Goal: Information Seeking & Learning: Learn about a topic

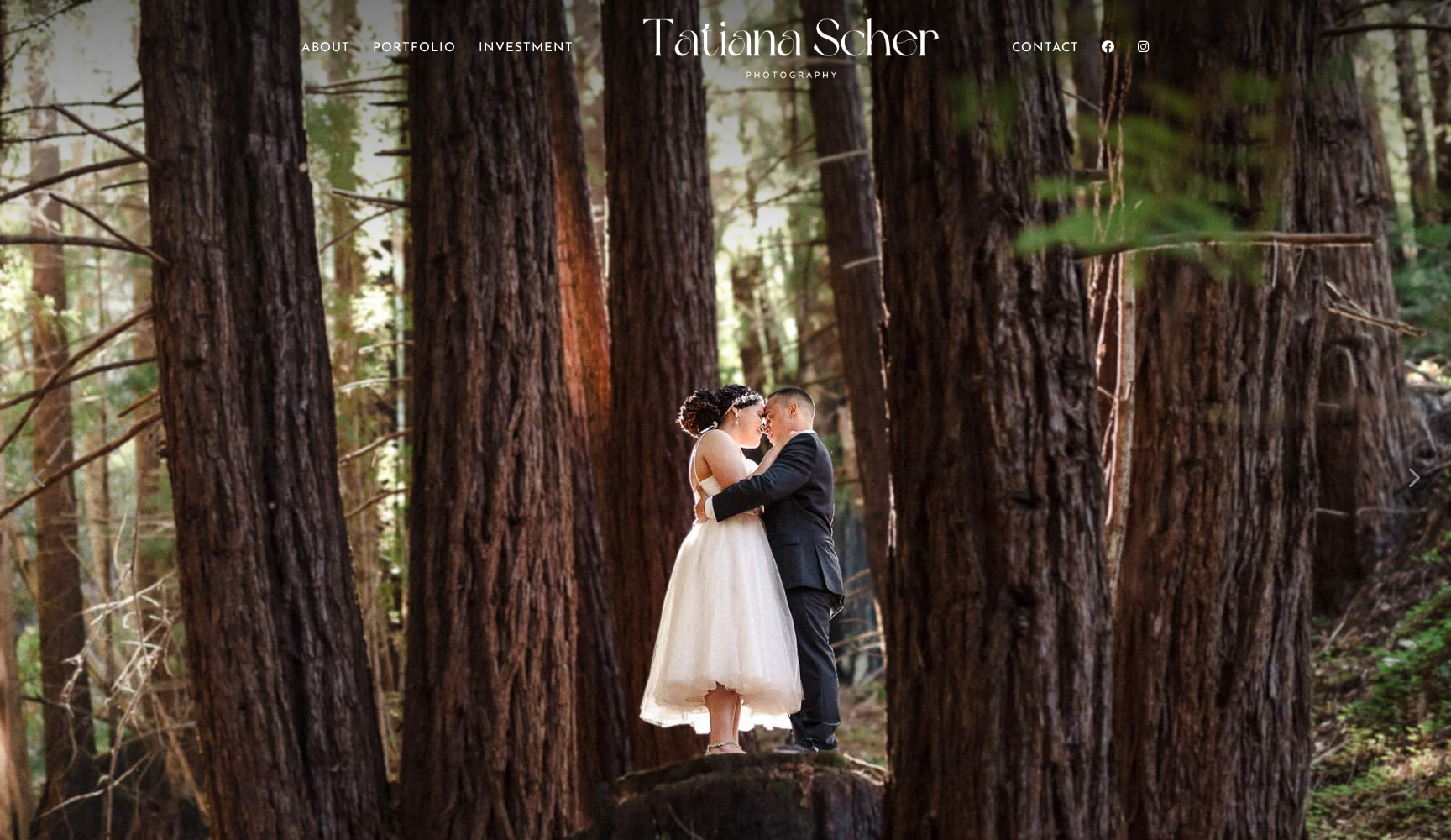
click at [1415, 477] on link "Next" at bounding box center [1413, 476] width 40 height 40
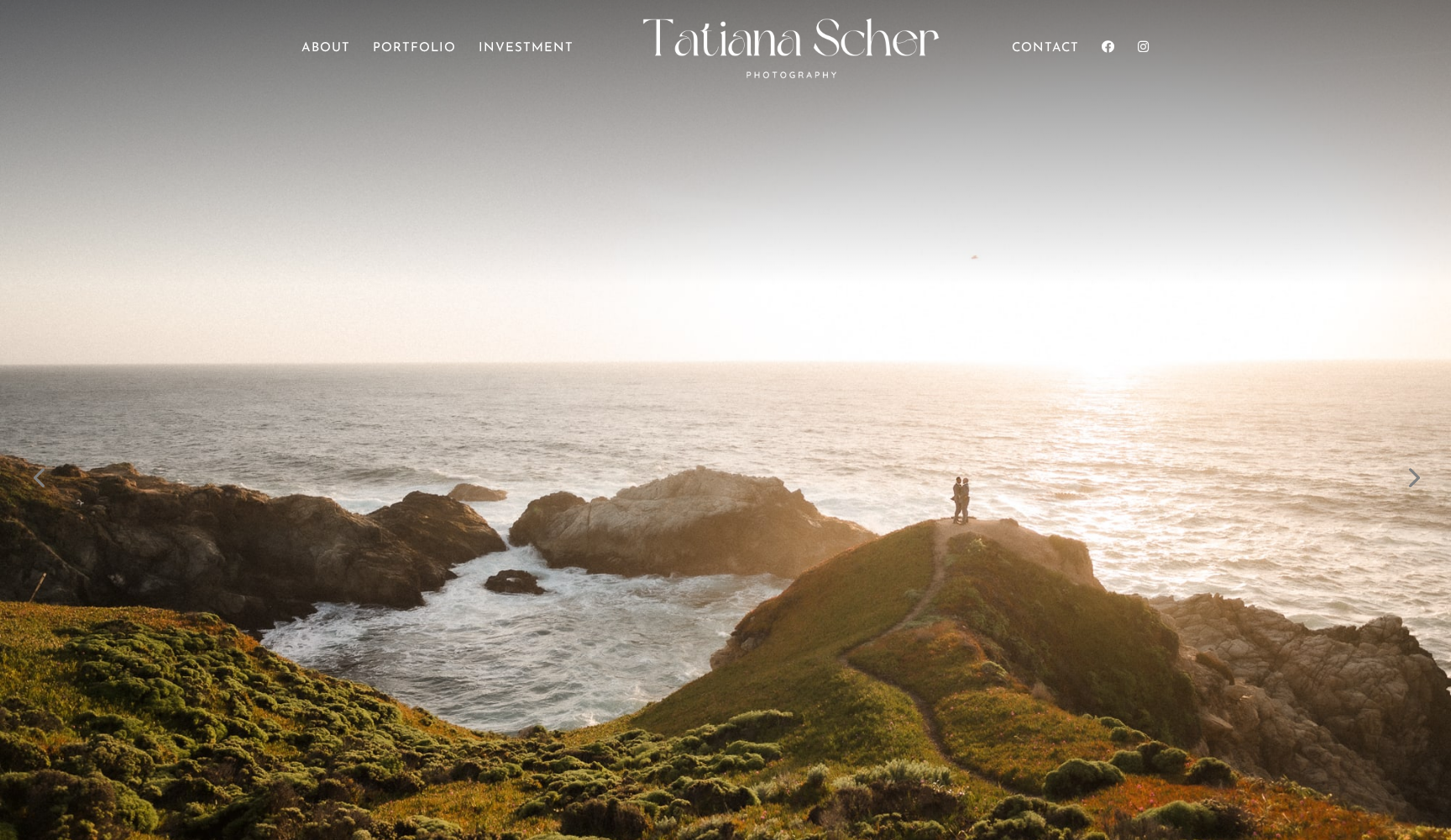
click at [1415, 477] on link "Next" at bounding box center [1413, 476] width 40 height 40
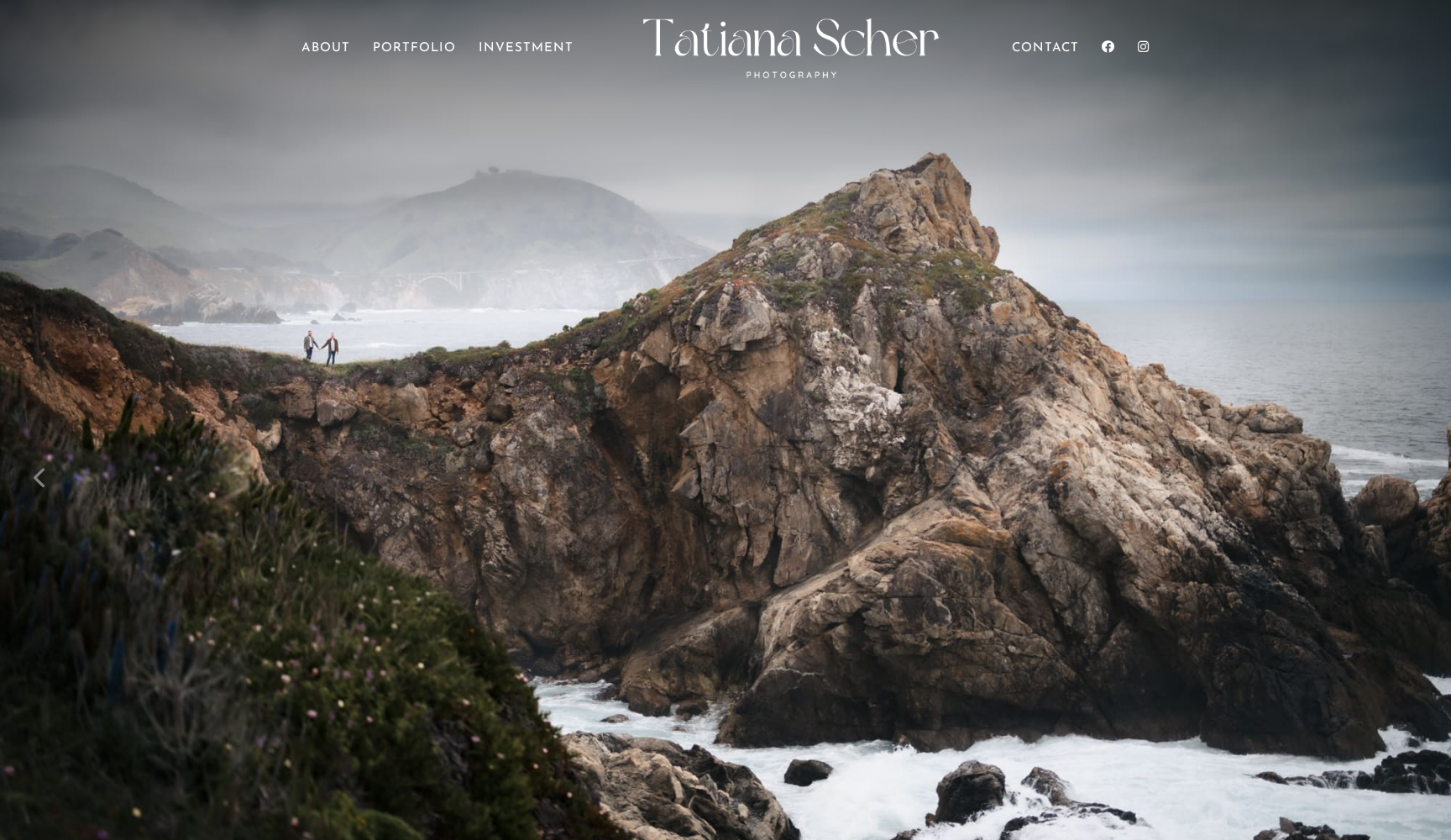
click at [1415, 477] on link "Next" at bounding box center [1413, 476] width 40 height 40
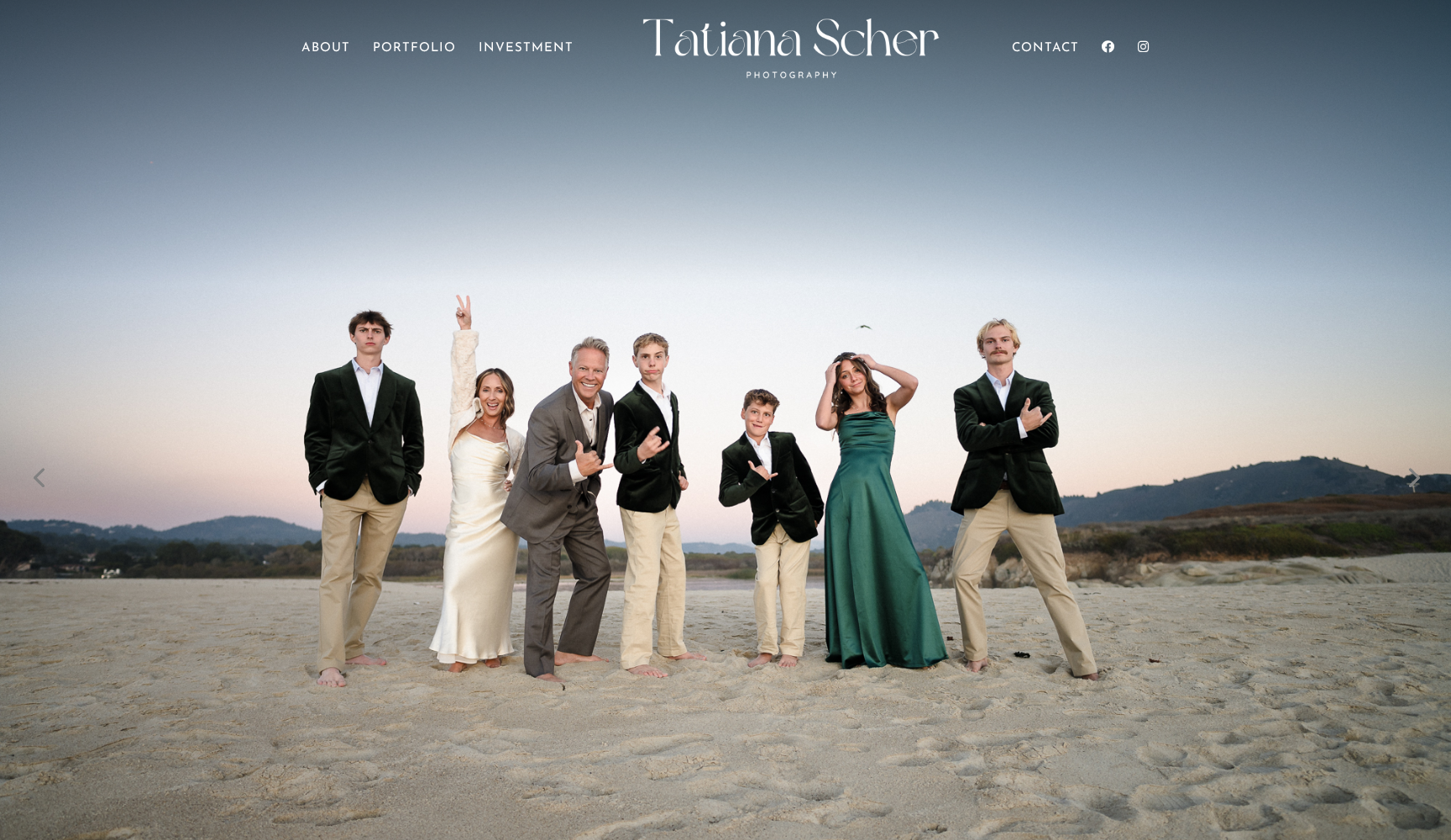
click at [1415, 477] on link "Next" at bounding box center [1413, 476] width 40 height 40
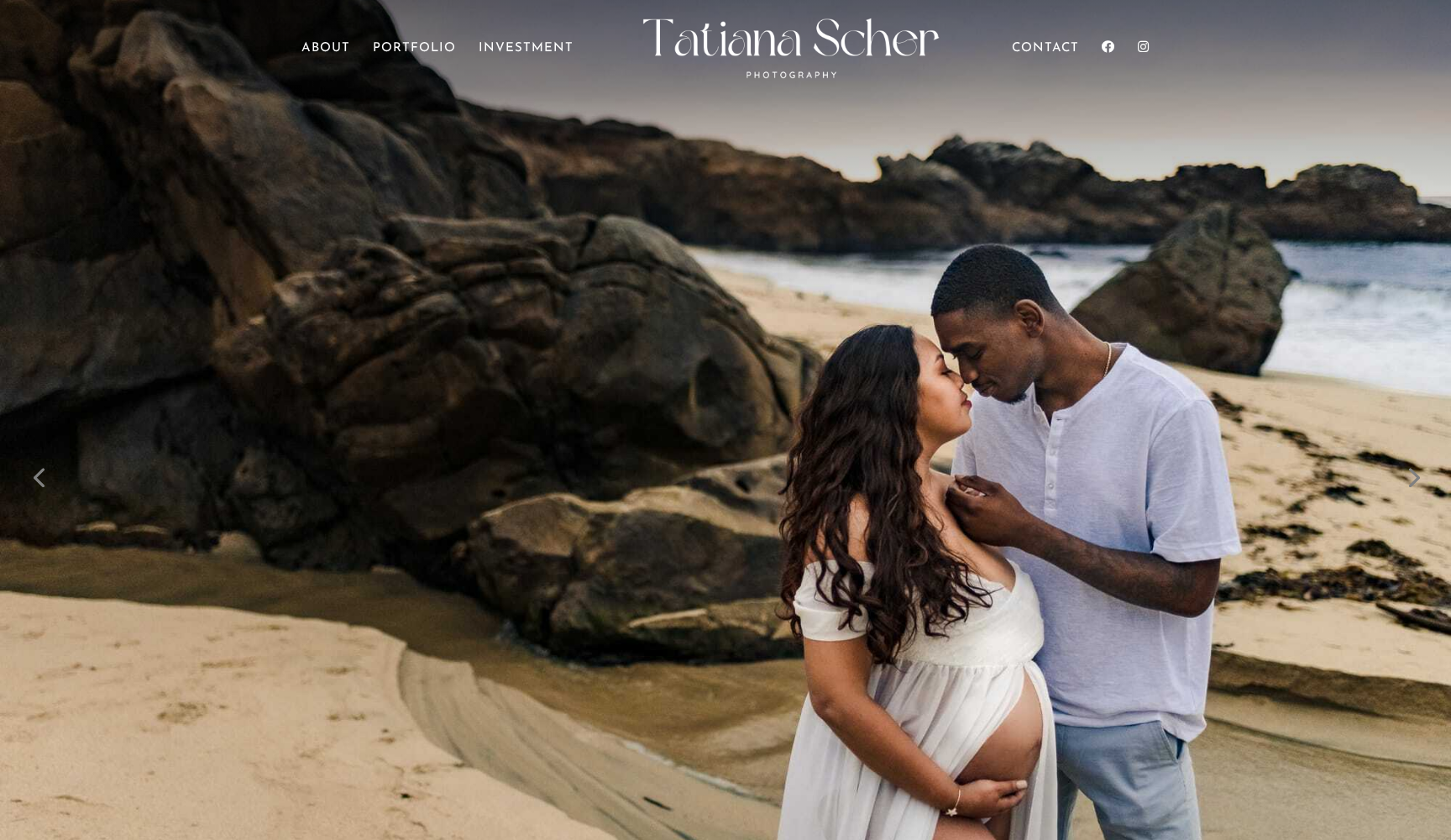
click at [1415, 477] on link "Next" at bounding box center [1413, 476] width 40 height 40
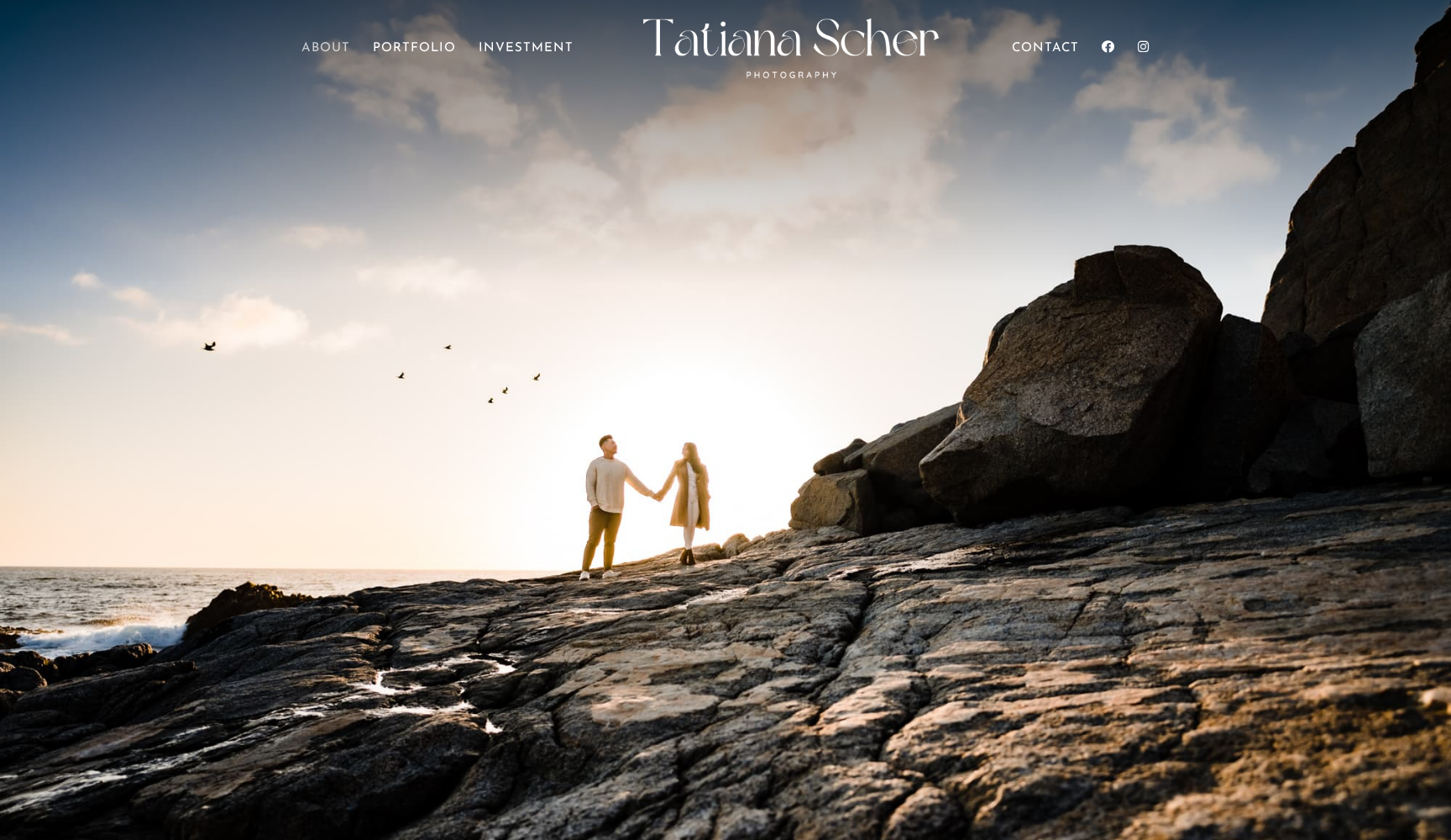
click at [330, 45] on link "About" at bounding box center [326, 66] width 49 height 47
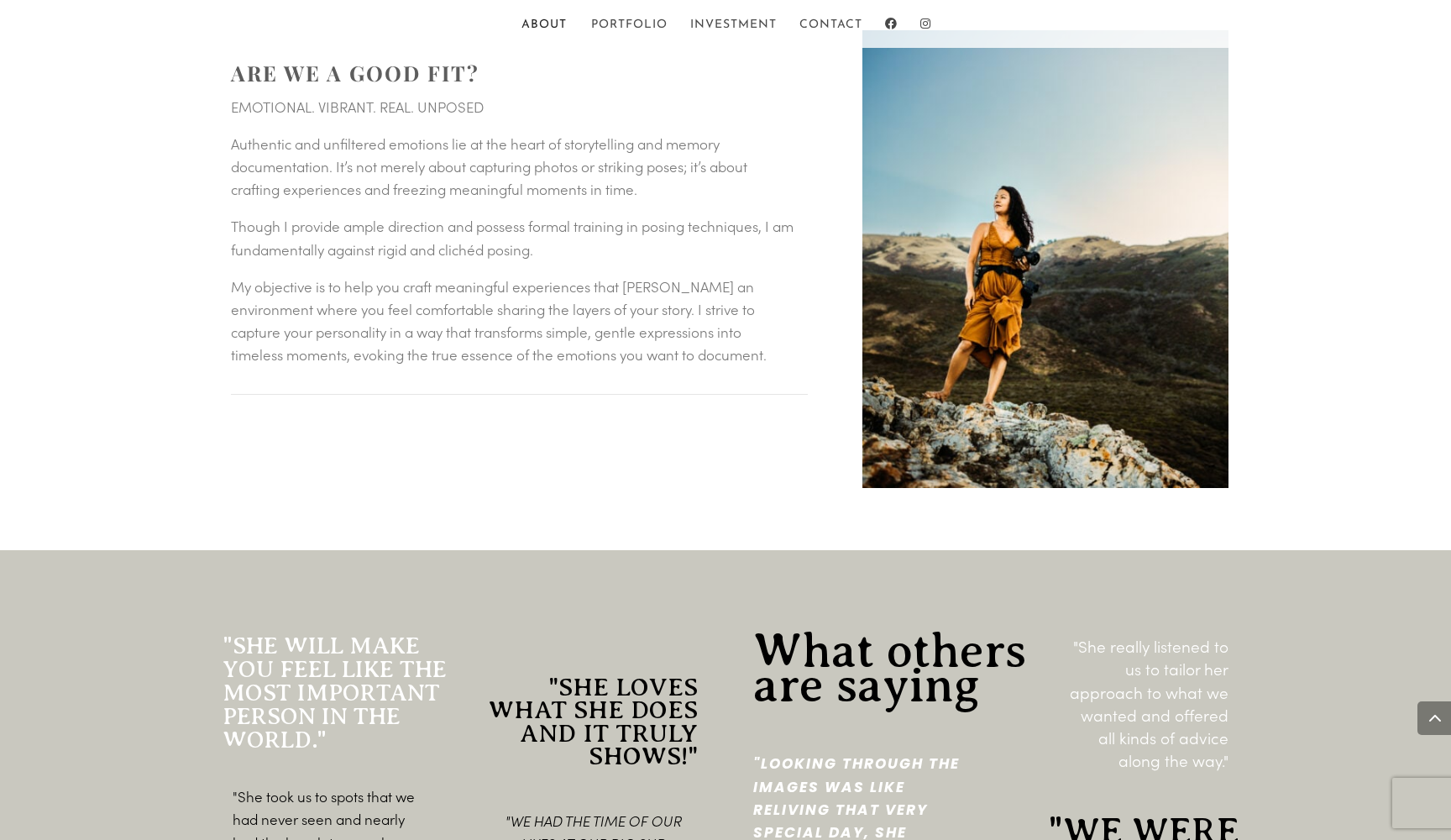
scroll to position [1357, 0]
click at [628, 19] on link "Portfolio" at bounding box center [628, 33] width 76 height 29
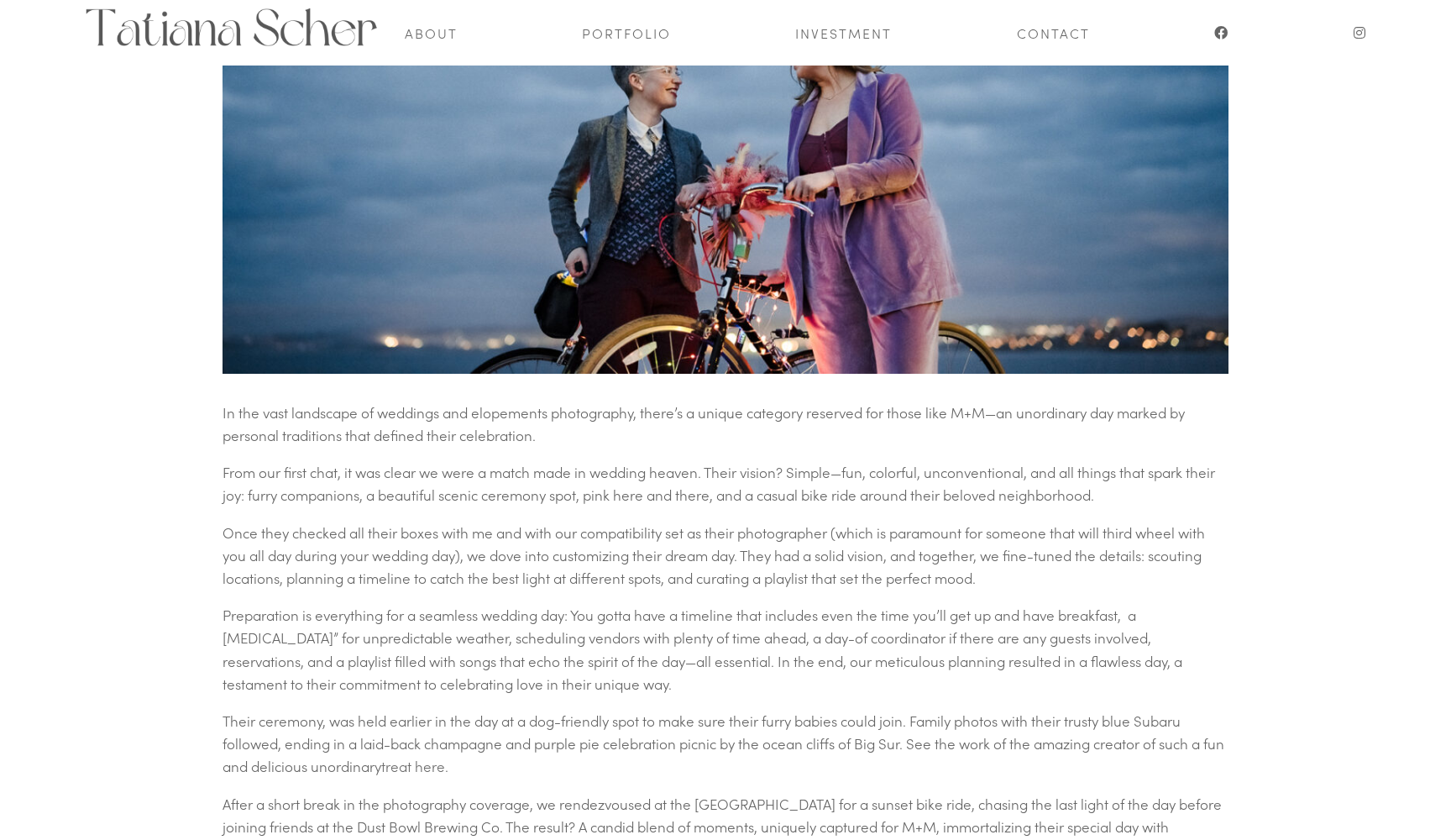
scroll to position [723, 0]
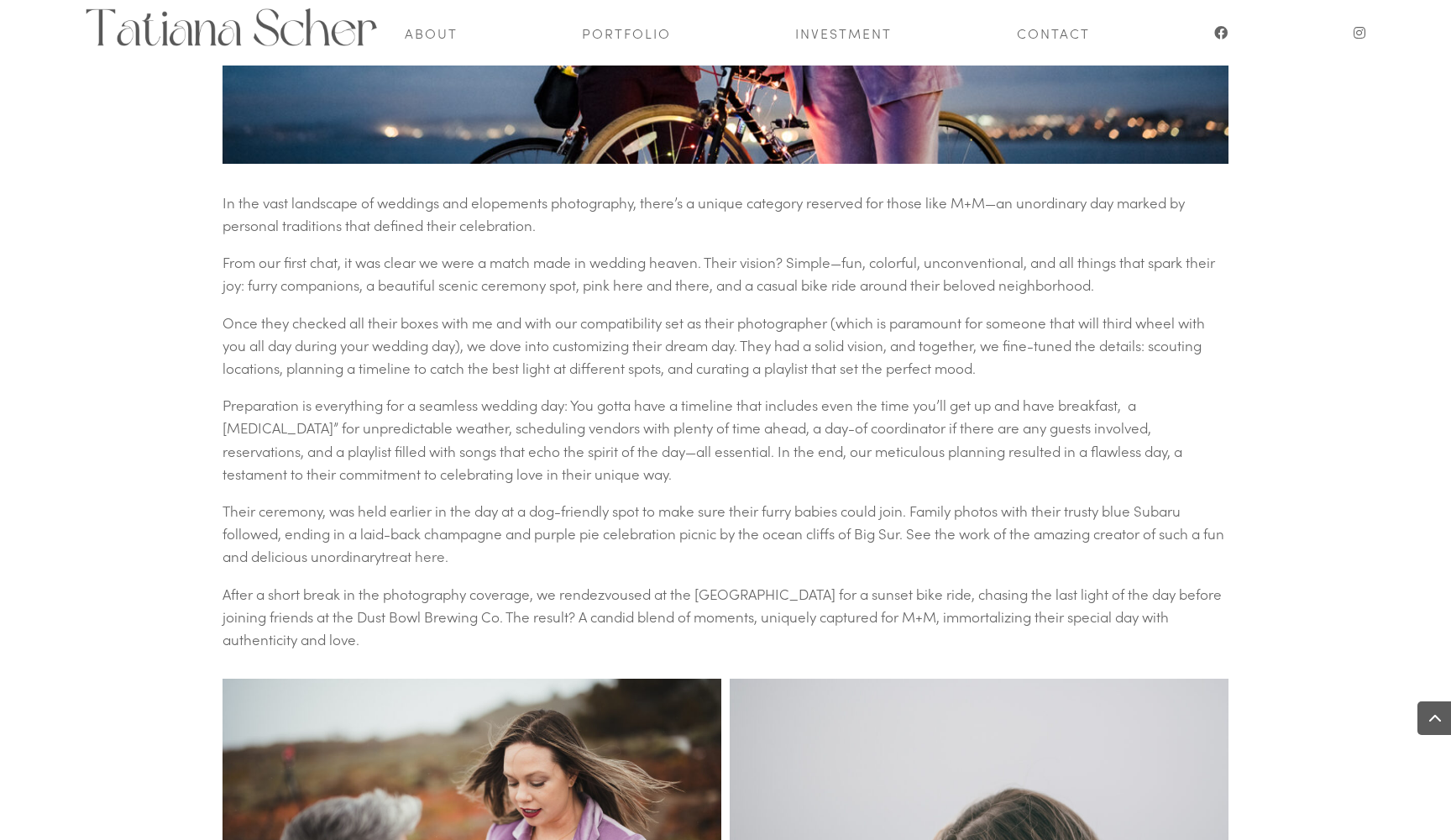
click at [1089, 332] on p "Once they checked all their boxes with me and with our compatibility set as the…" at bounding box center [726, 352] width 1006 height 83
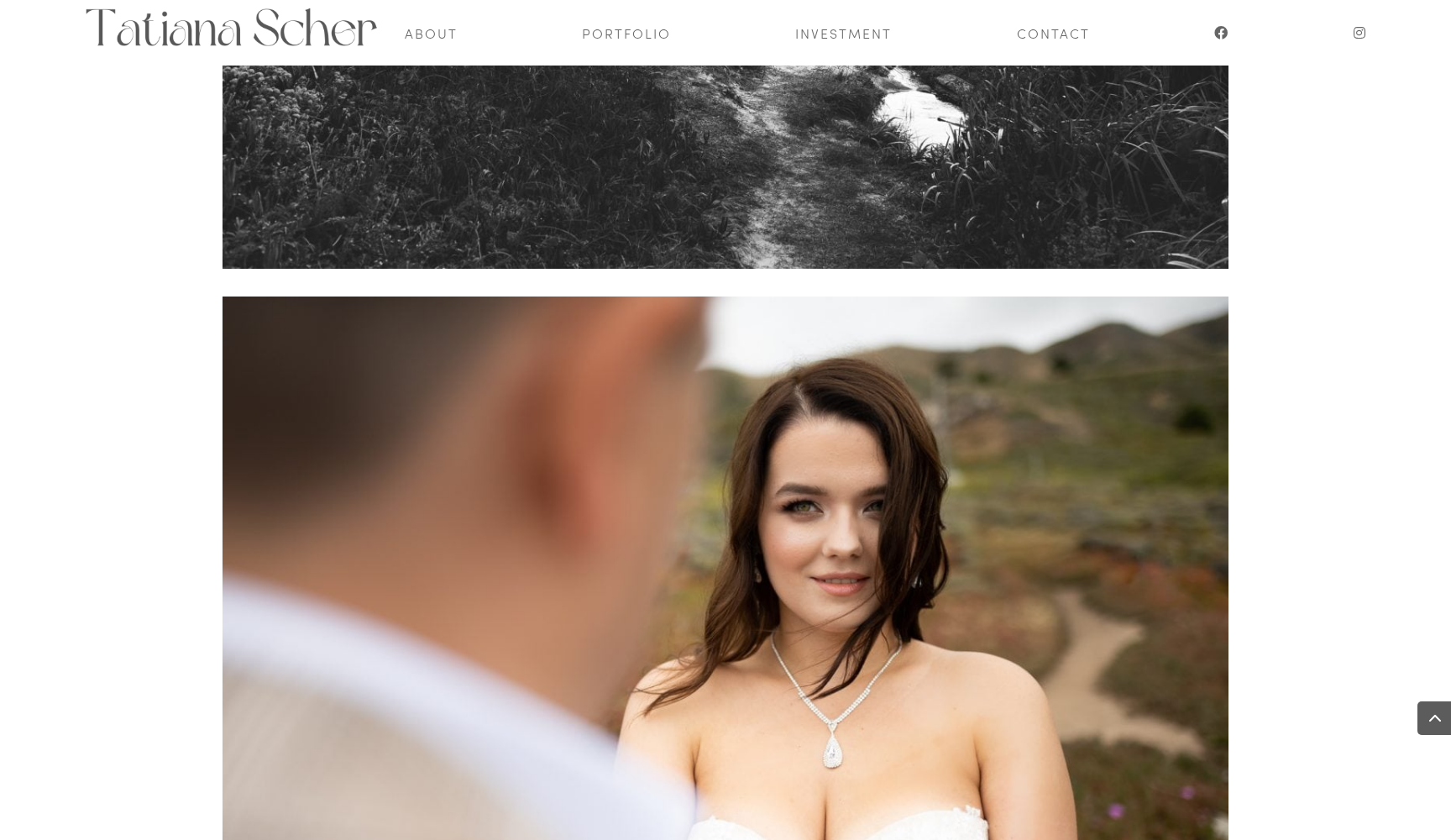
scroll to position [19453, 0]
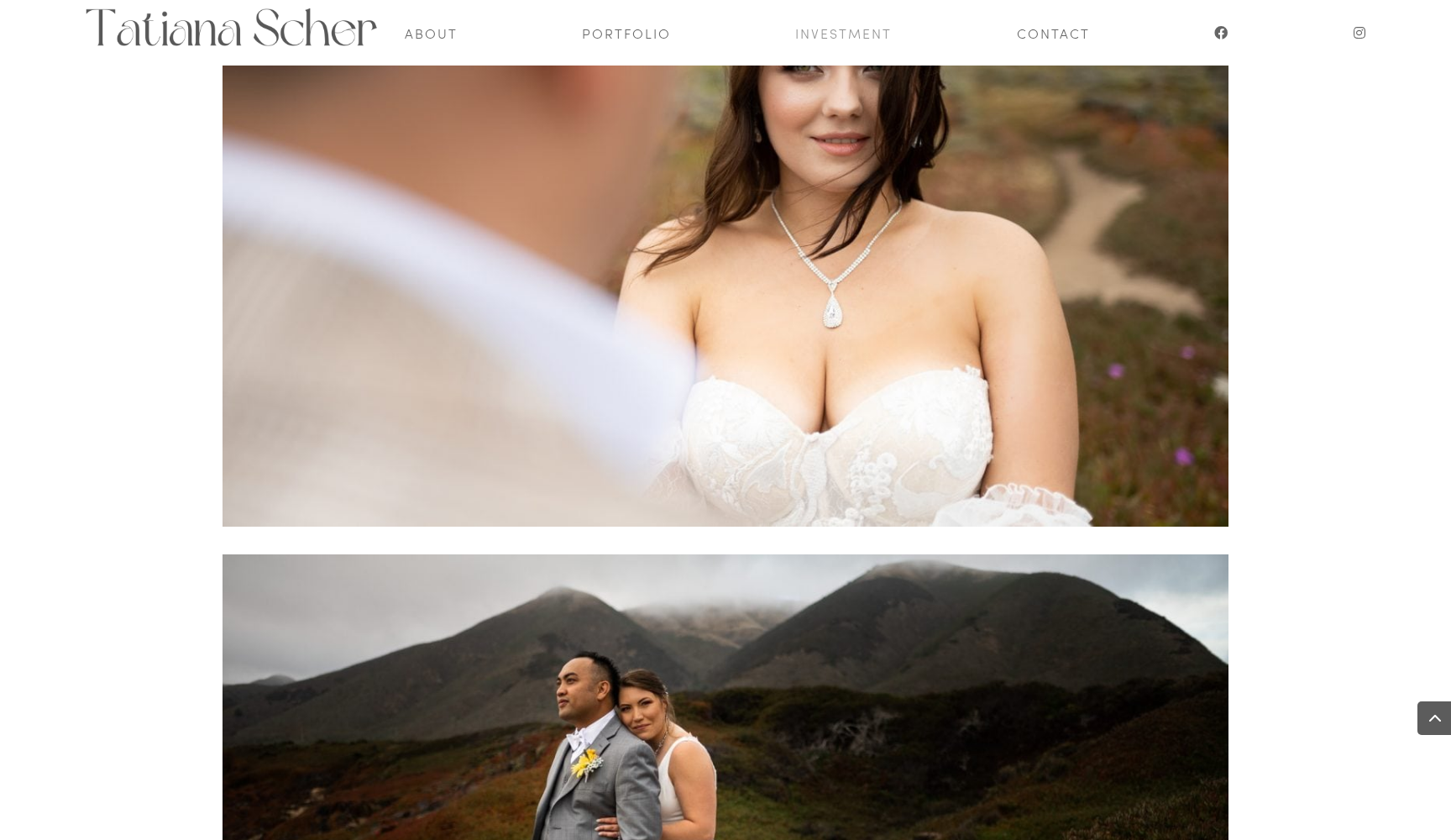
click at [837, 35] on link "Investment" at bounding box center [844, 32] width 96 height 66
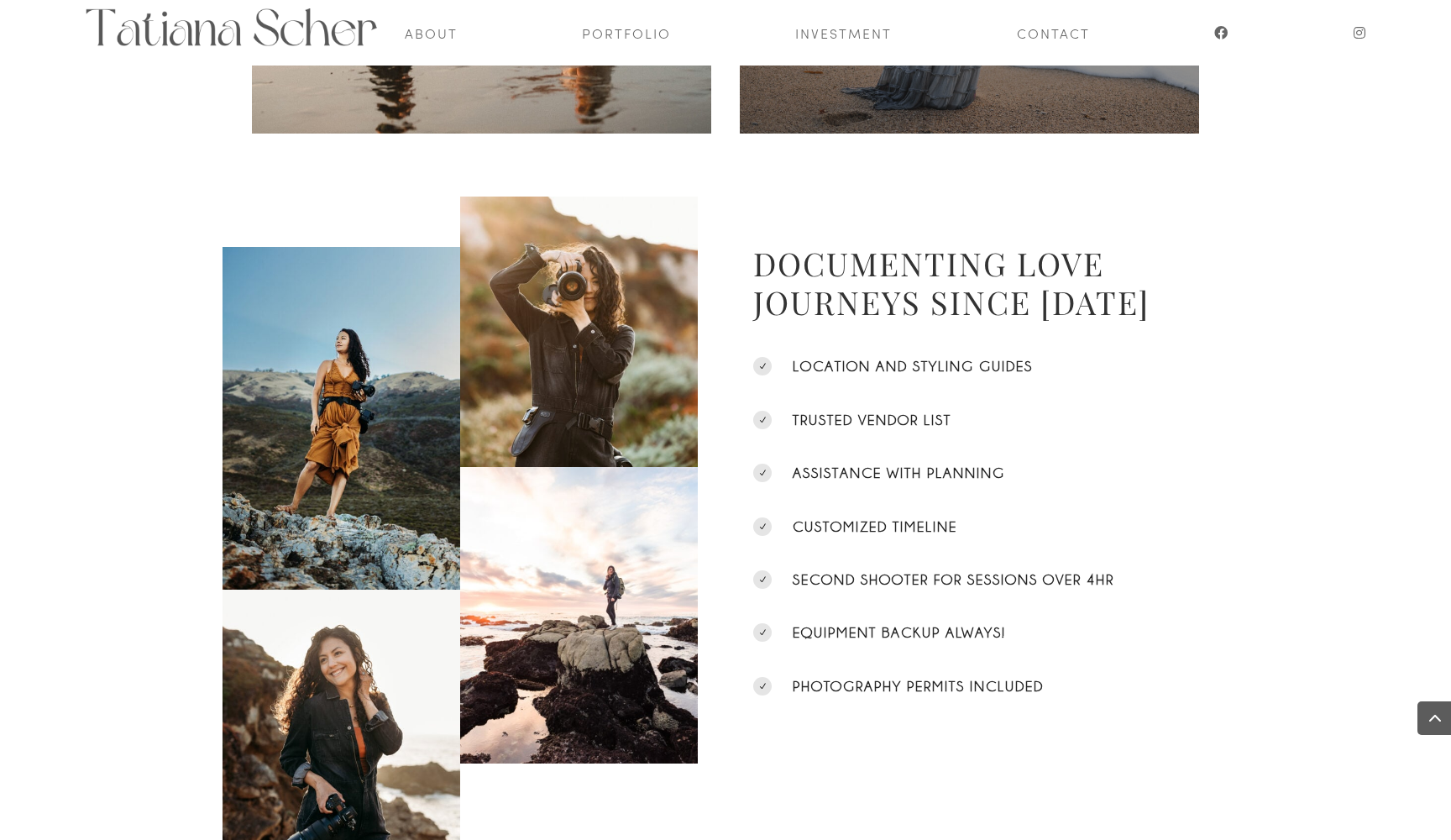
scroll to position [1084, 0]
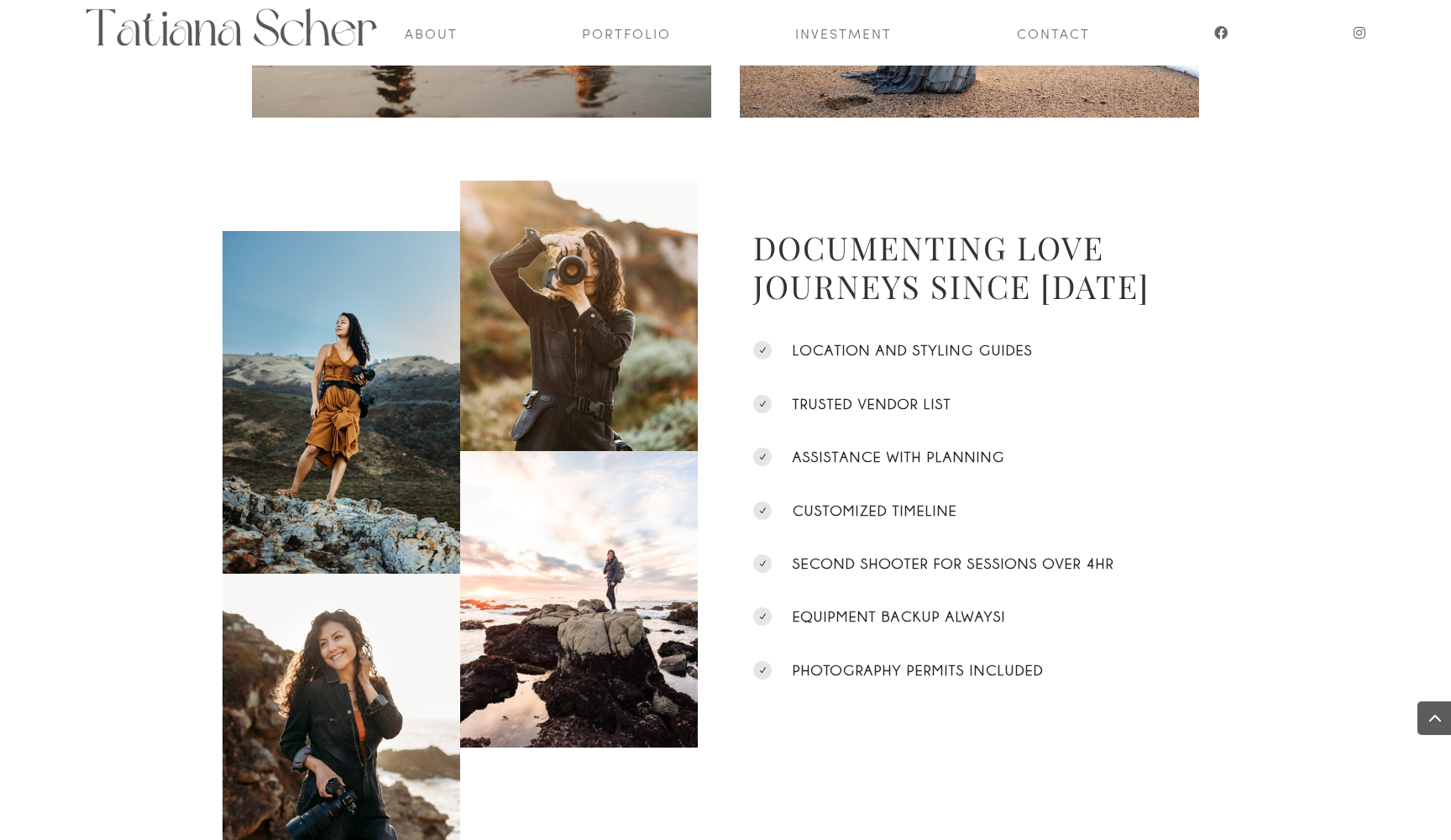
click at [1294, 290] on div "Documenting Love Journeys since [DATE] N location and styling guides N trusted …" at bounding box center [726, 525] width 1451 height 746
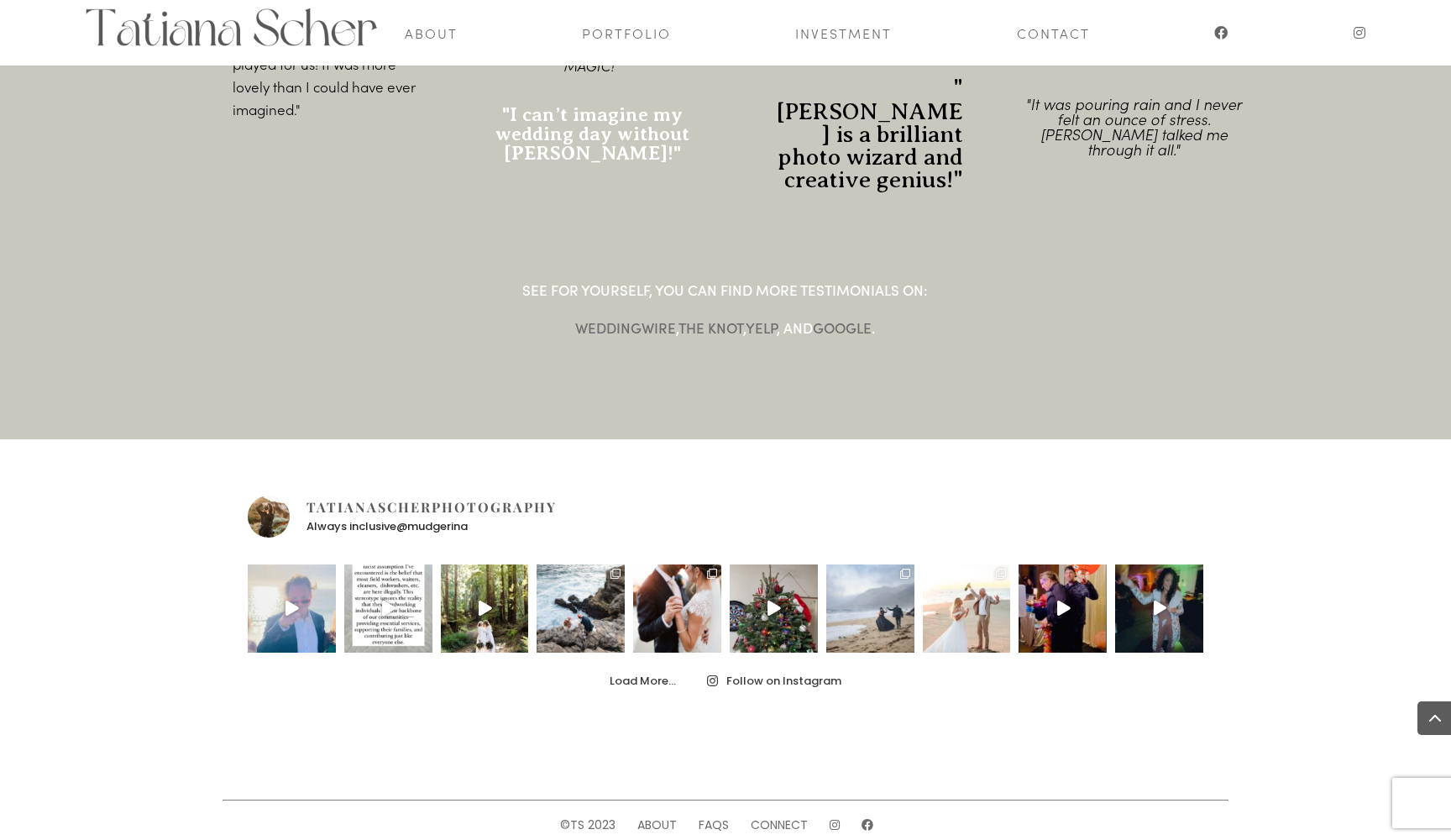
scroll to position [2335, 0]
click at [1061, 31] on link "Contact" at bounding box center [1054, 32] width 73 height 66
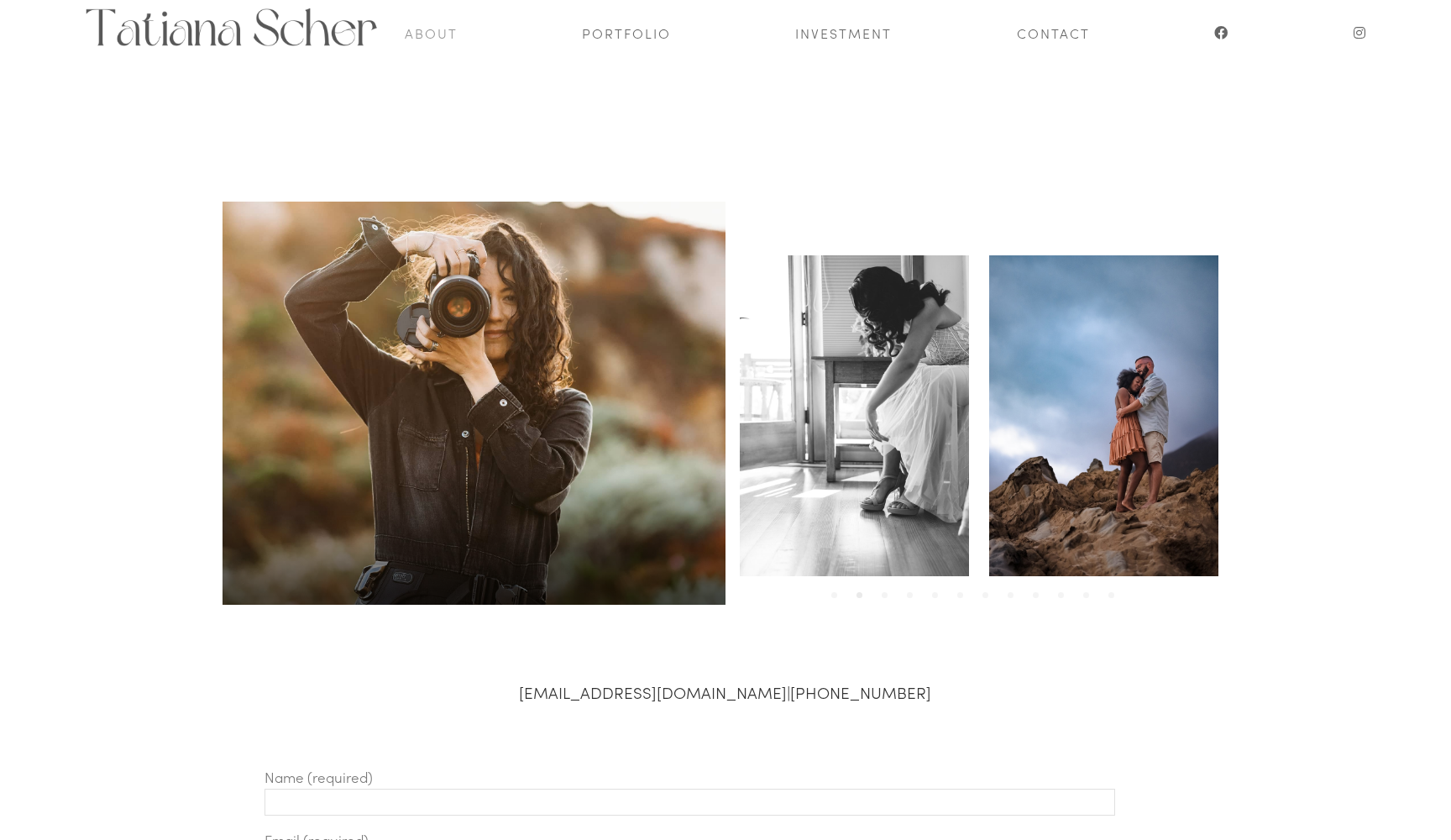
click at [435, 34] on link "About" at bounding box center [431, 32] width 53 height 66
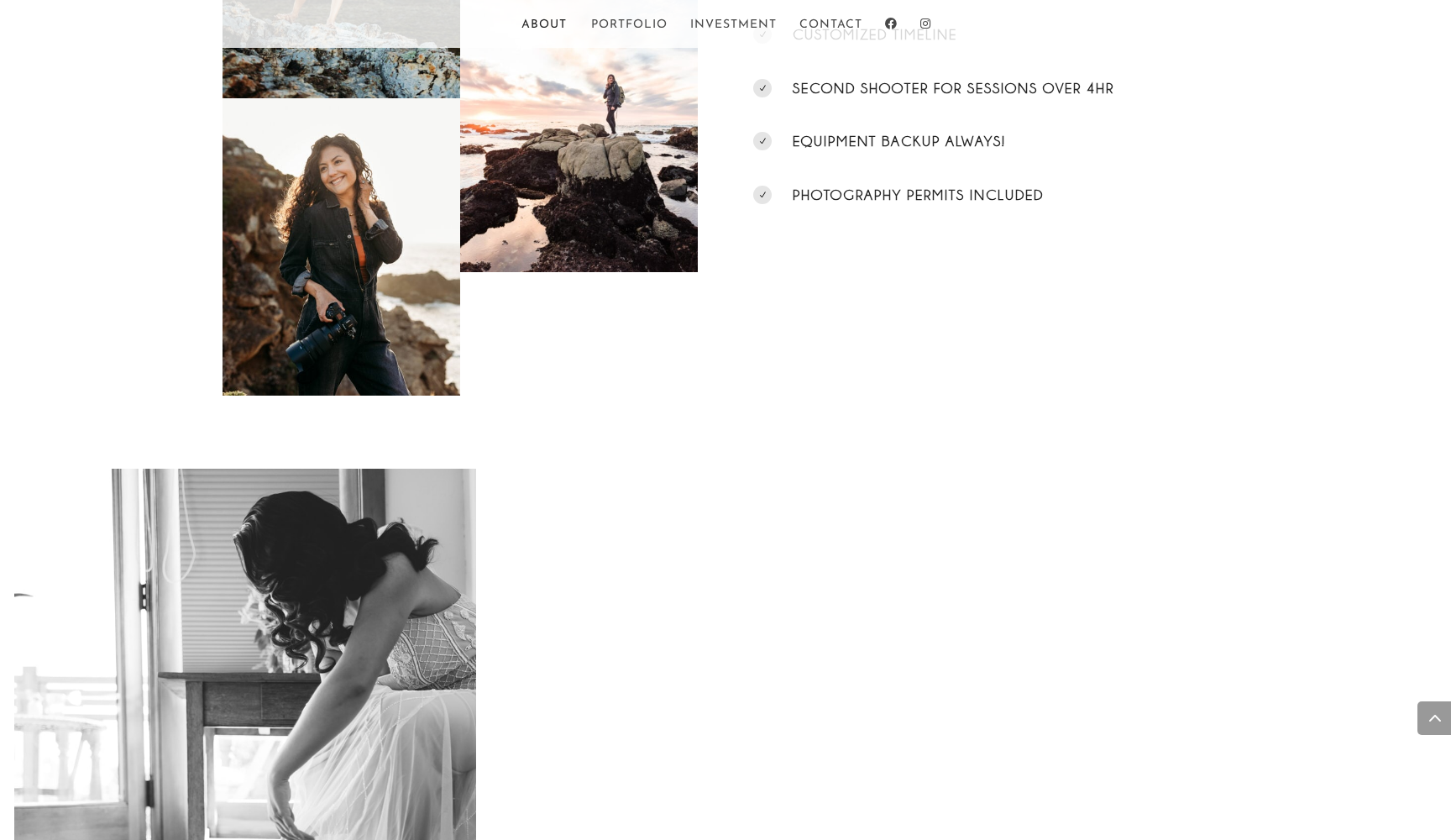
scroll to position [2442, 0]
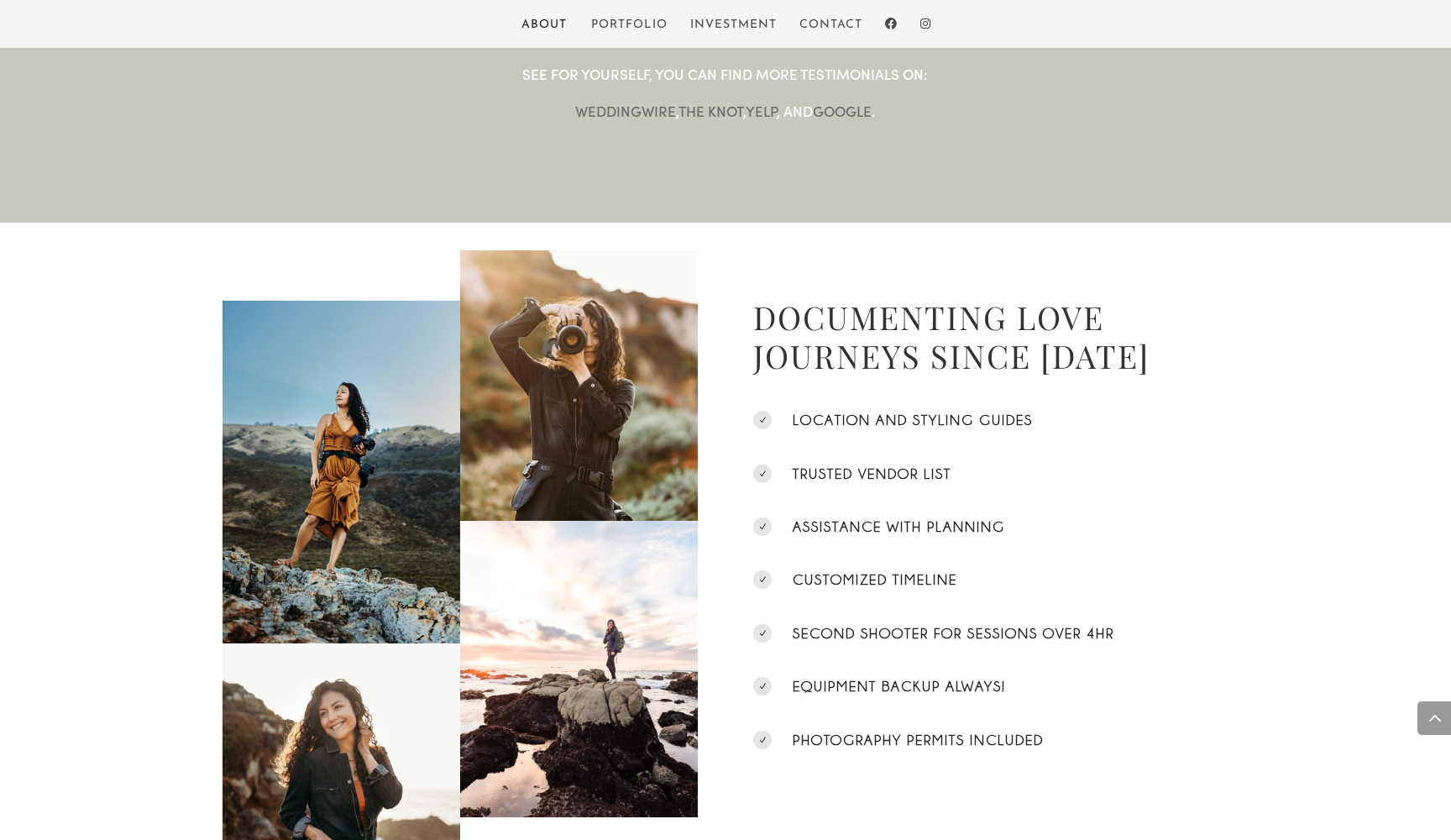
click at [890, 530] on div "Documenting Love Journeys since 2012 N location and styling guides N trusted ve…" at bounding box center [991, 517] width 476 height 590
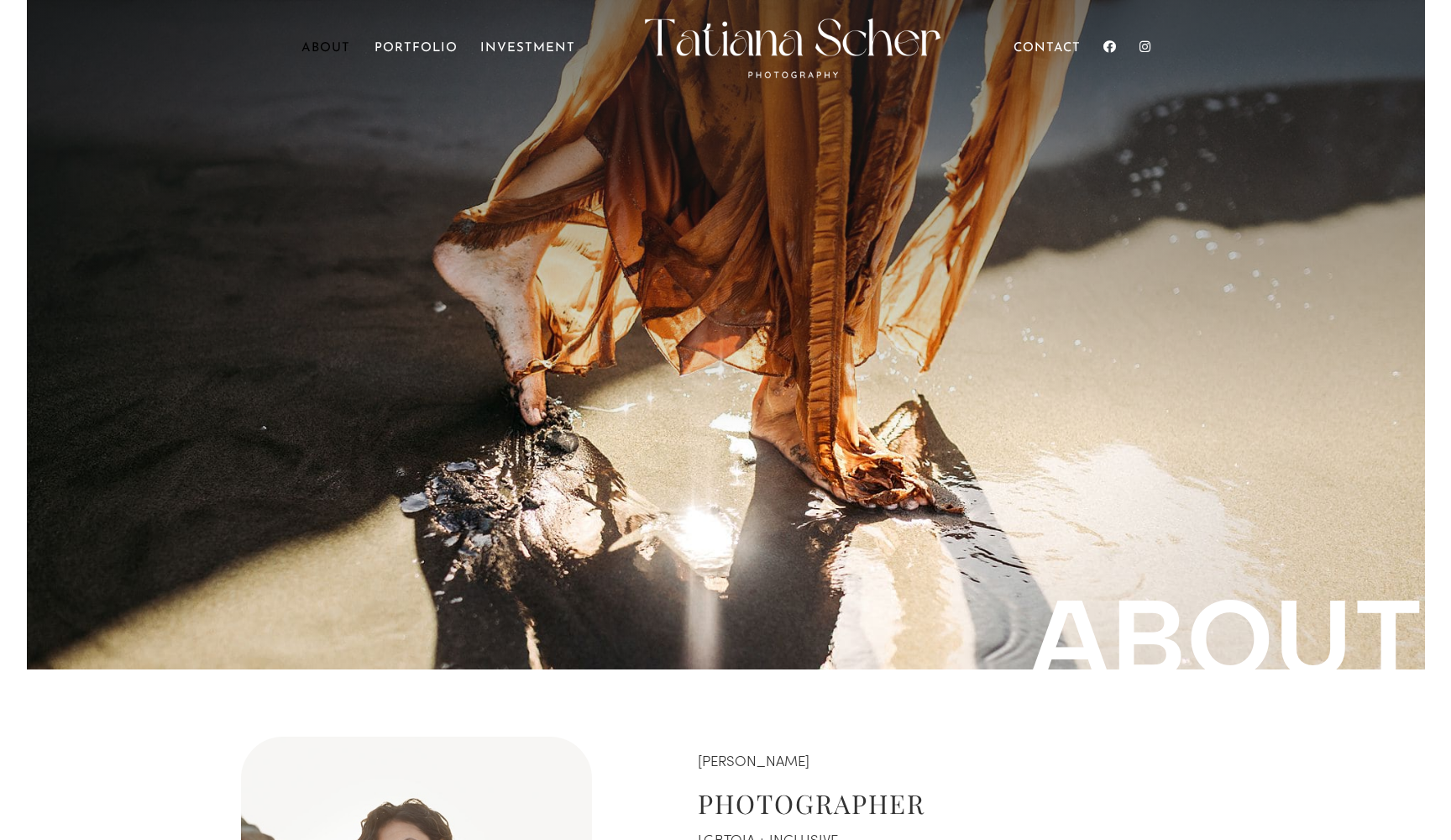
scroll to position [0, 0]
click at [806, 31] on img at bounding box center [792, 48] width 306 height 66
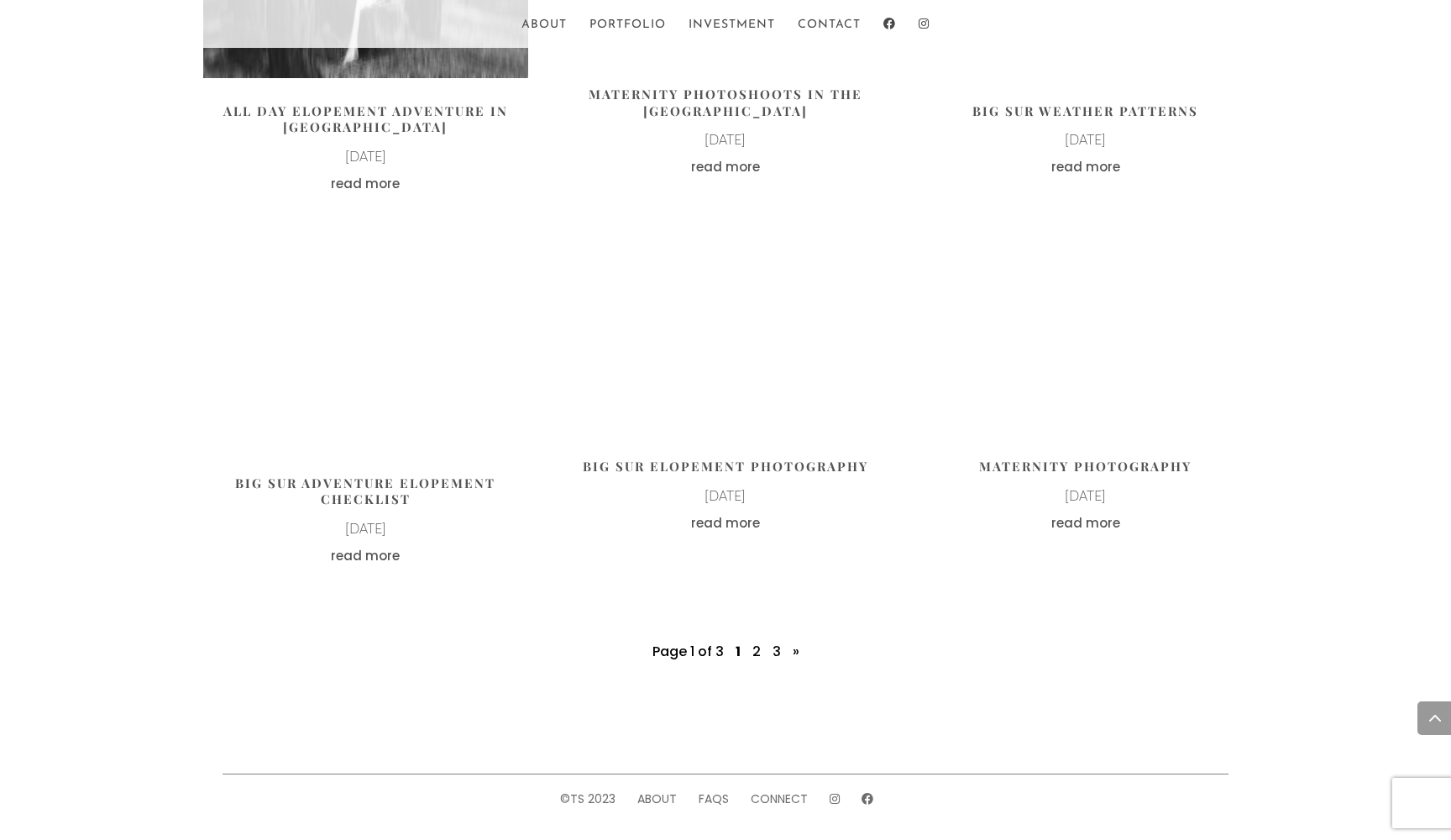
scroll to position [4554, 0]
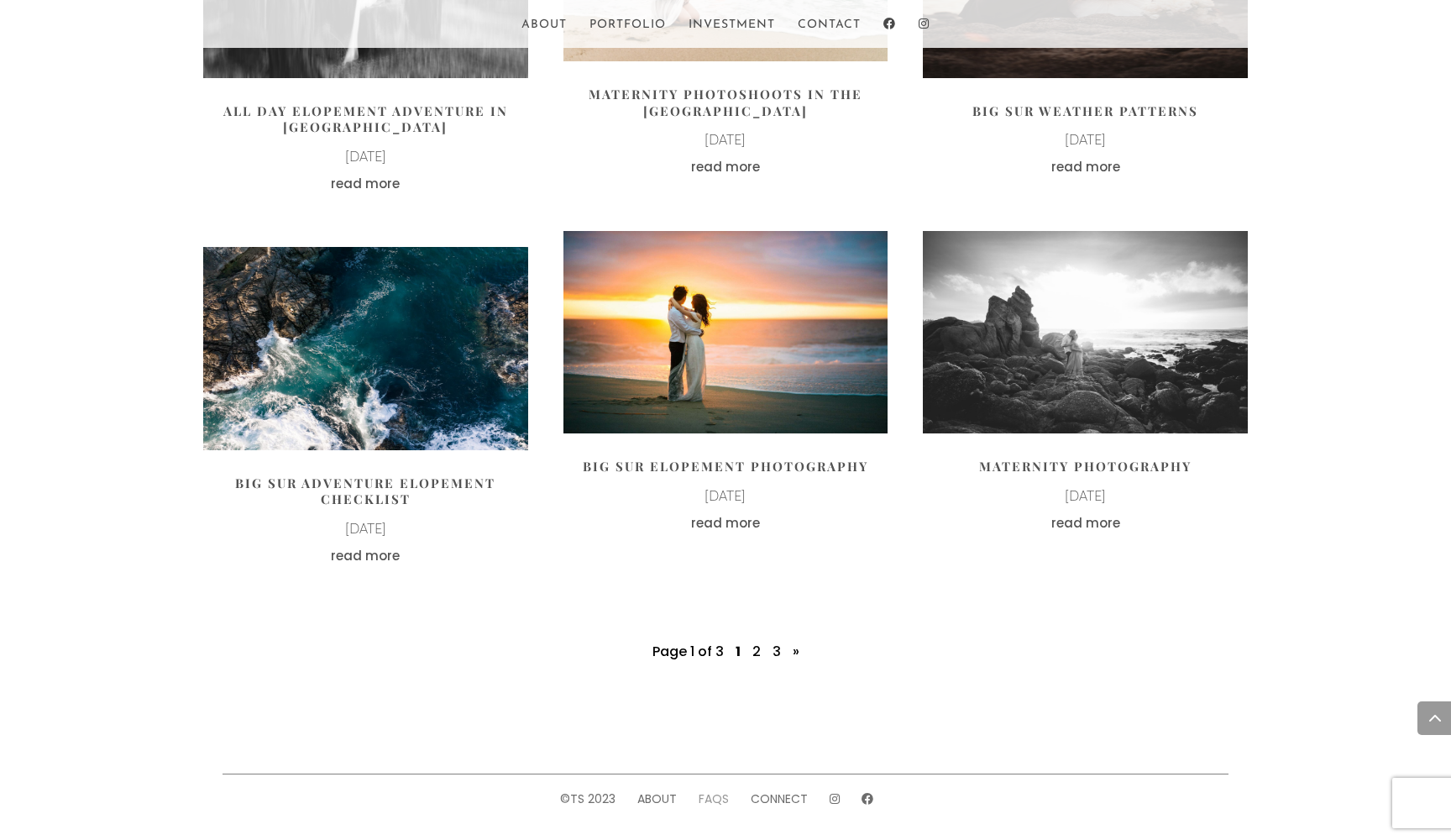
click at [713, 801] on link "FAQs" at bounding box center [713, 798] width 31 height 17
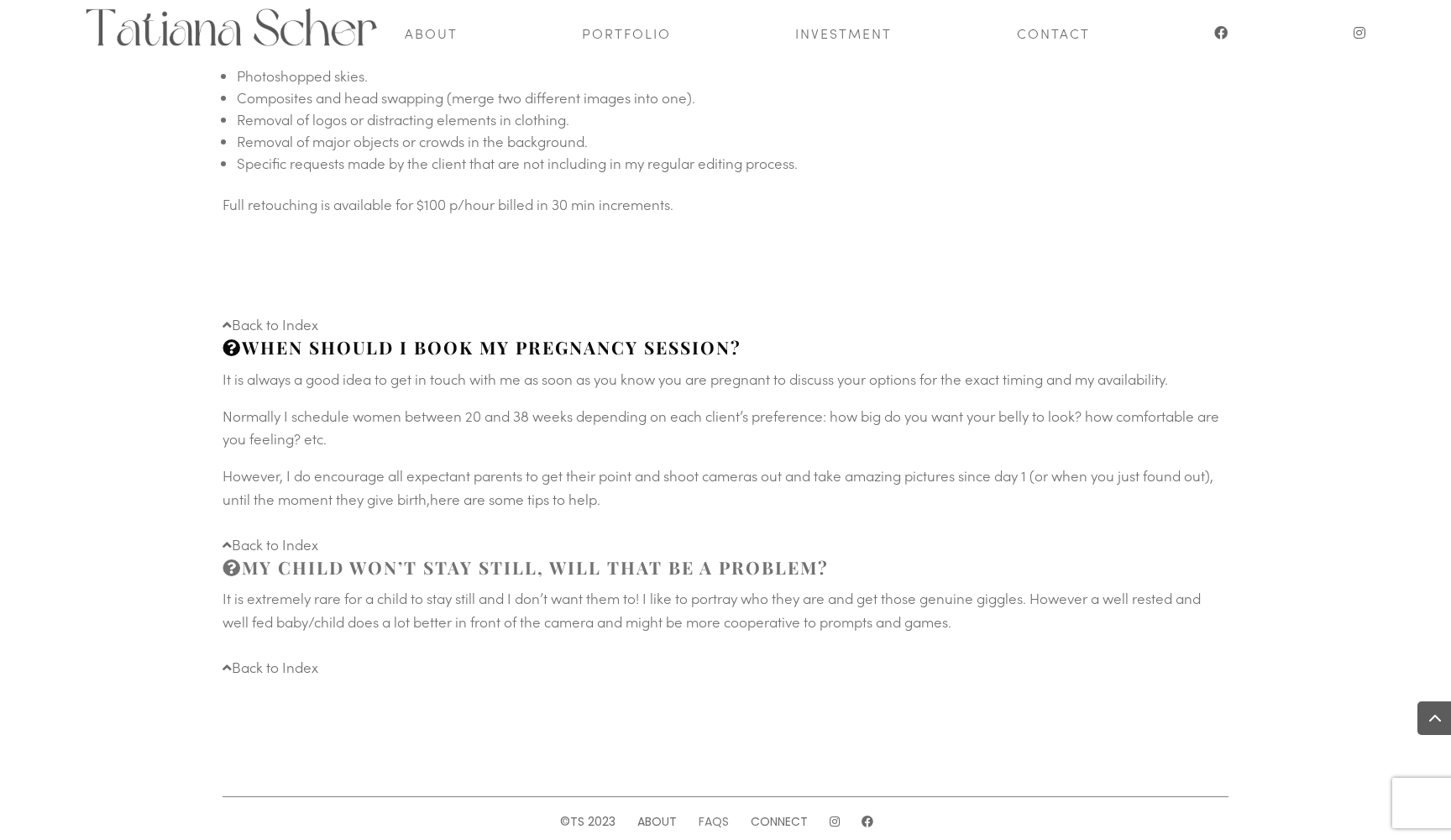
scroll to position [5793, 0]
